Goal: Information Seeking & Learning: Learn about a topic

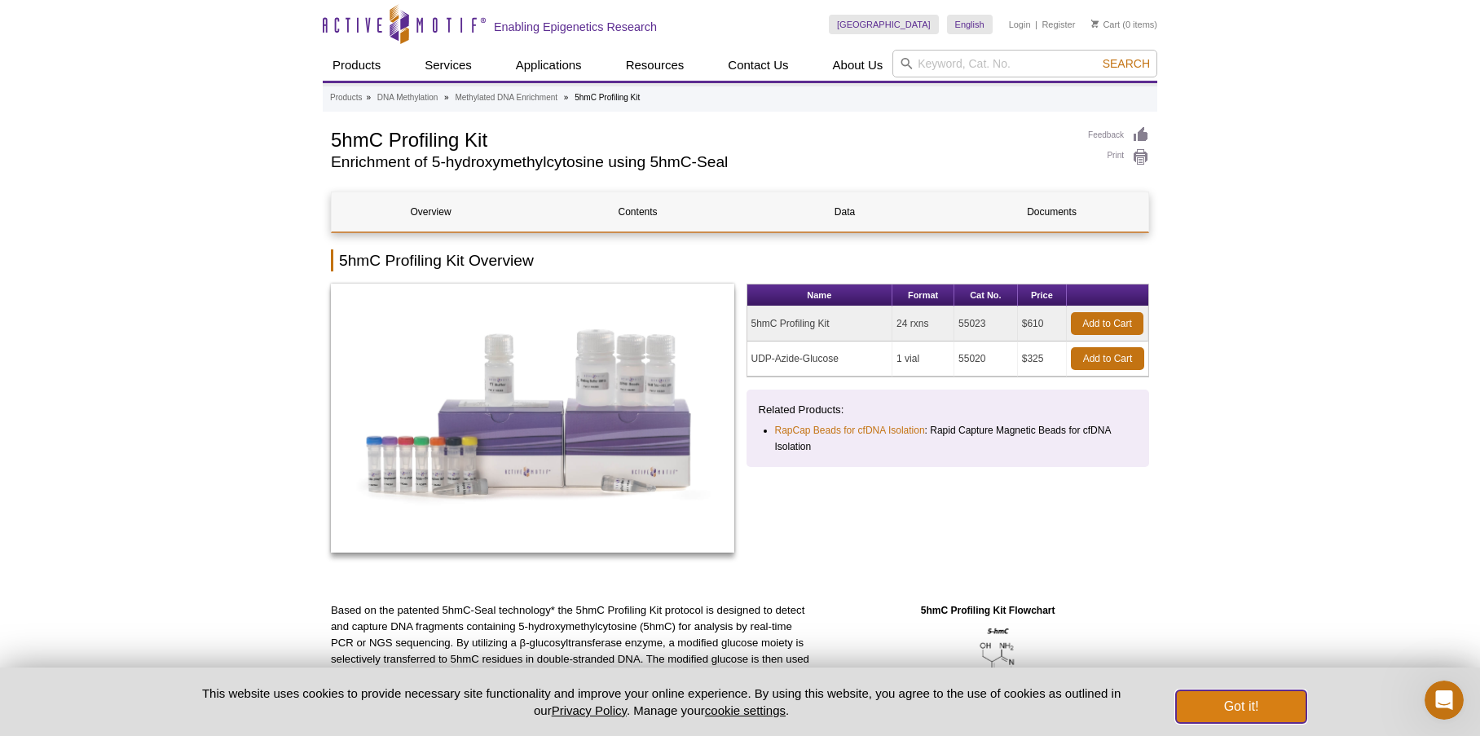
click at [1257, 694] on button "Got it!" at bounding box center [1241, 706] width 130 height 33
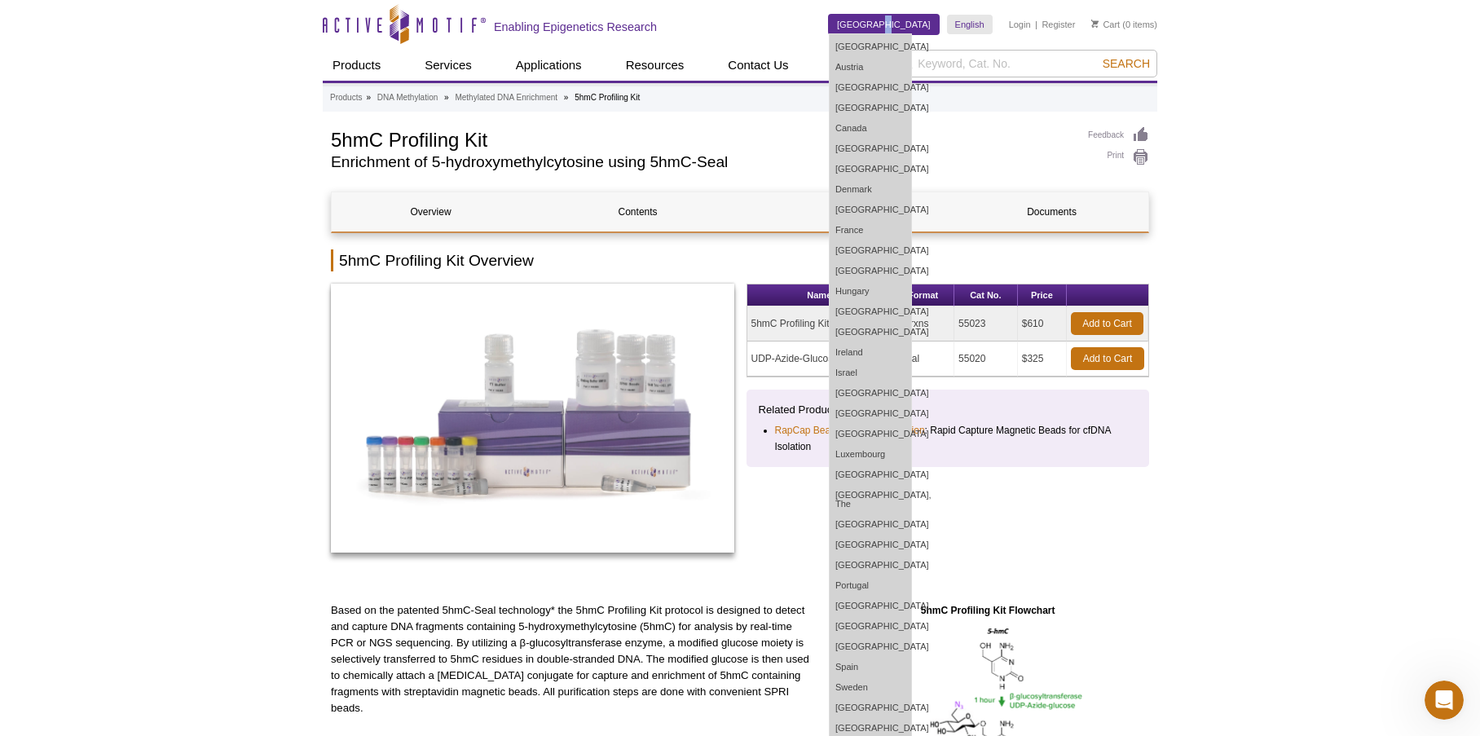
drag, startPoint x: 913, startPoint y: 19, endPoint x: 912, endPoint y: 29, distance: 9.9
click at [912, 29] on link "[GEOGRAPHIC_DATA]" at bounding box center [884, 25] width 110 height 20
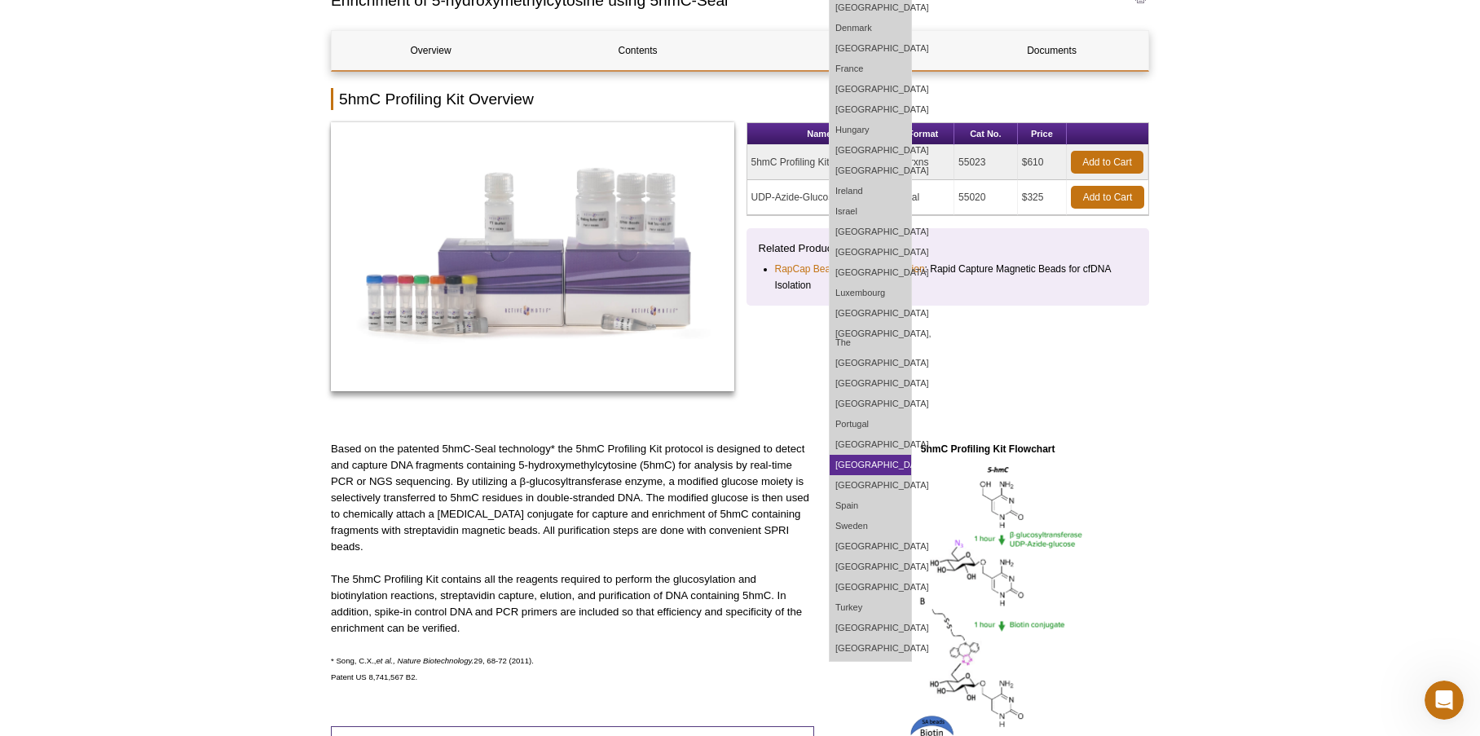
scroll to position [163, 0]
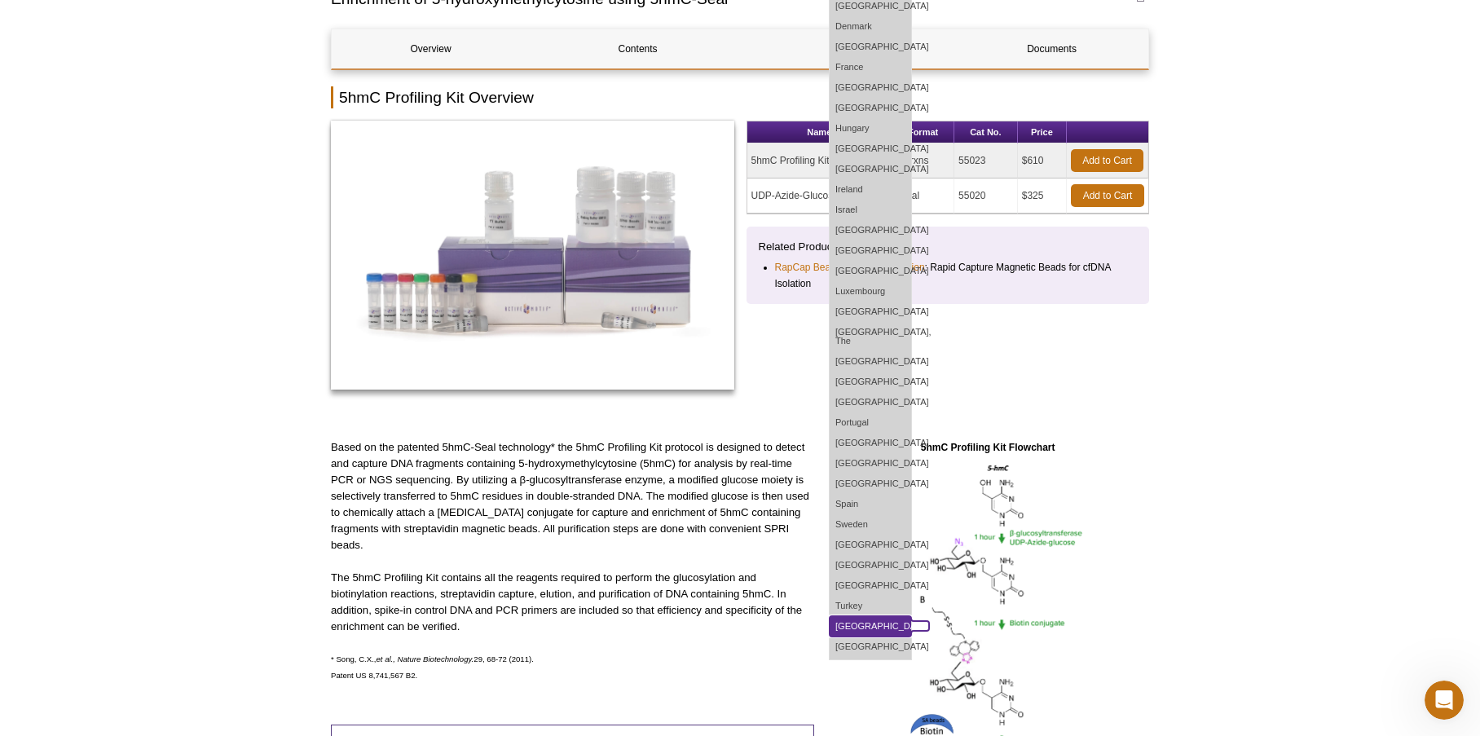
click at [904, 616] on link "[GEOGRAPHIC_DATA]" at bounding box center [869, 626] width 81 height 20
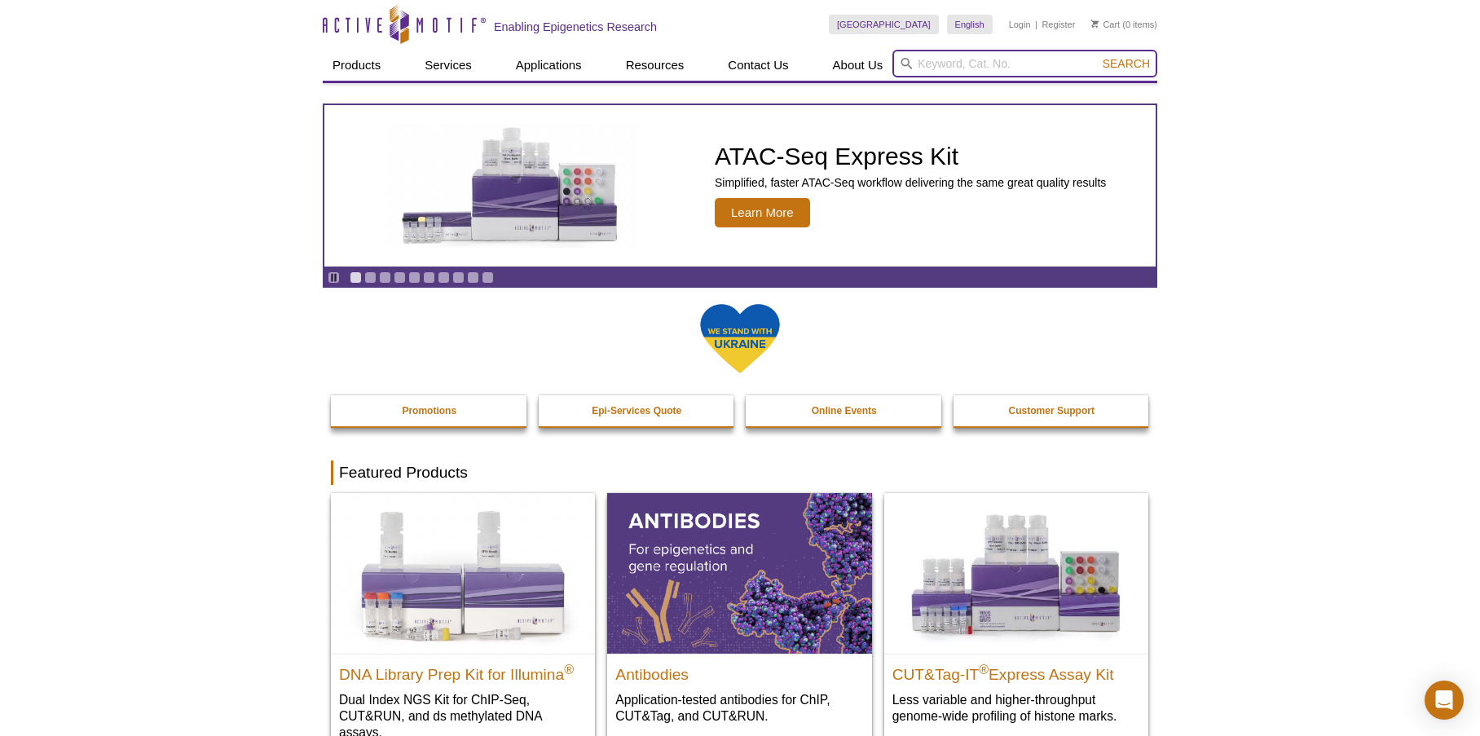
click at [969, 61] on input "search" at bounding box center [1024, 64] width 265 height 28
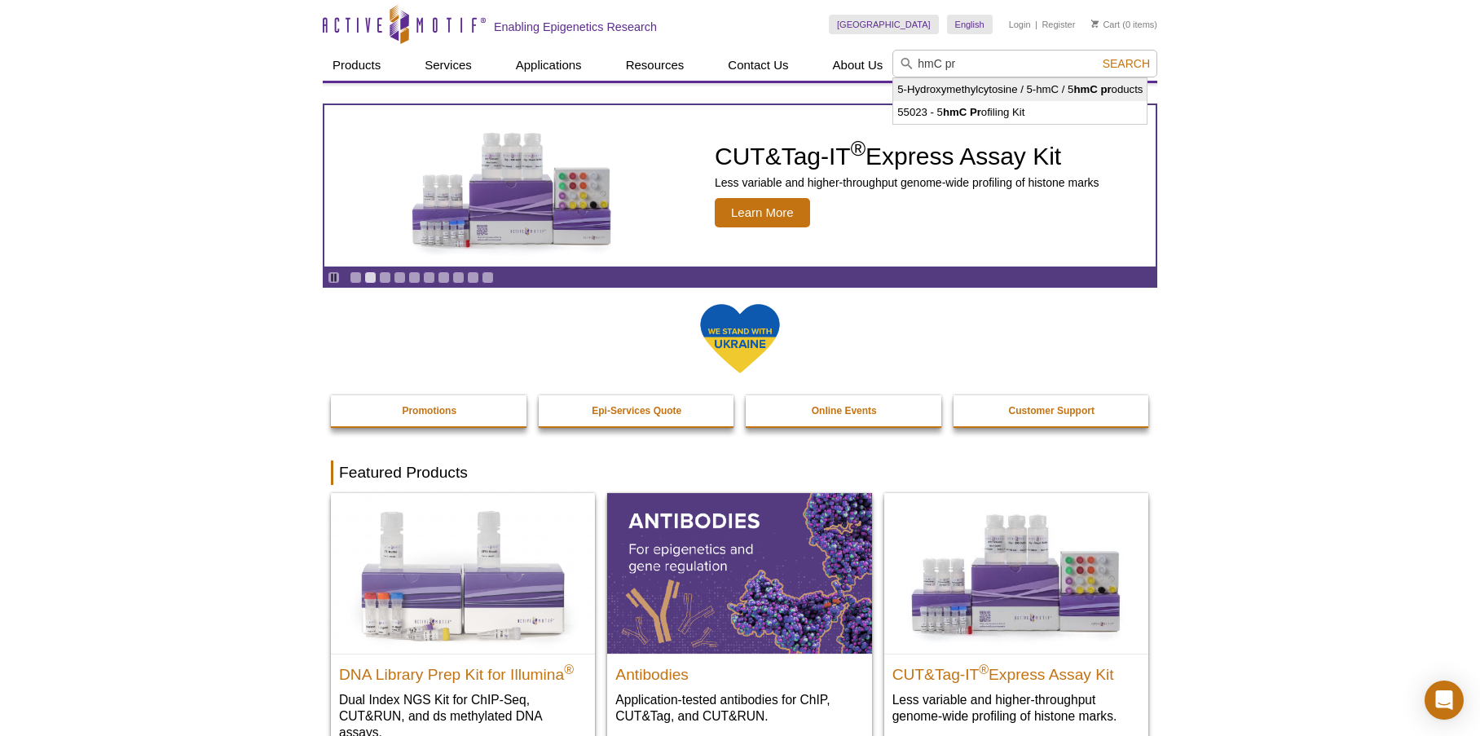
click at [965, 83] on li "5-Hydroxymethylcytosine / 5-hmC / 5 hmC pr oducts" at bounding box center [1019, 89] width 253 height 23
type input "5-Hydroxymethylcytosine / 5-hmC / 5hmC products"
